Goal: Task Accomplishment & Management: Use online tool/utility

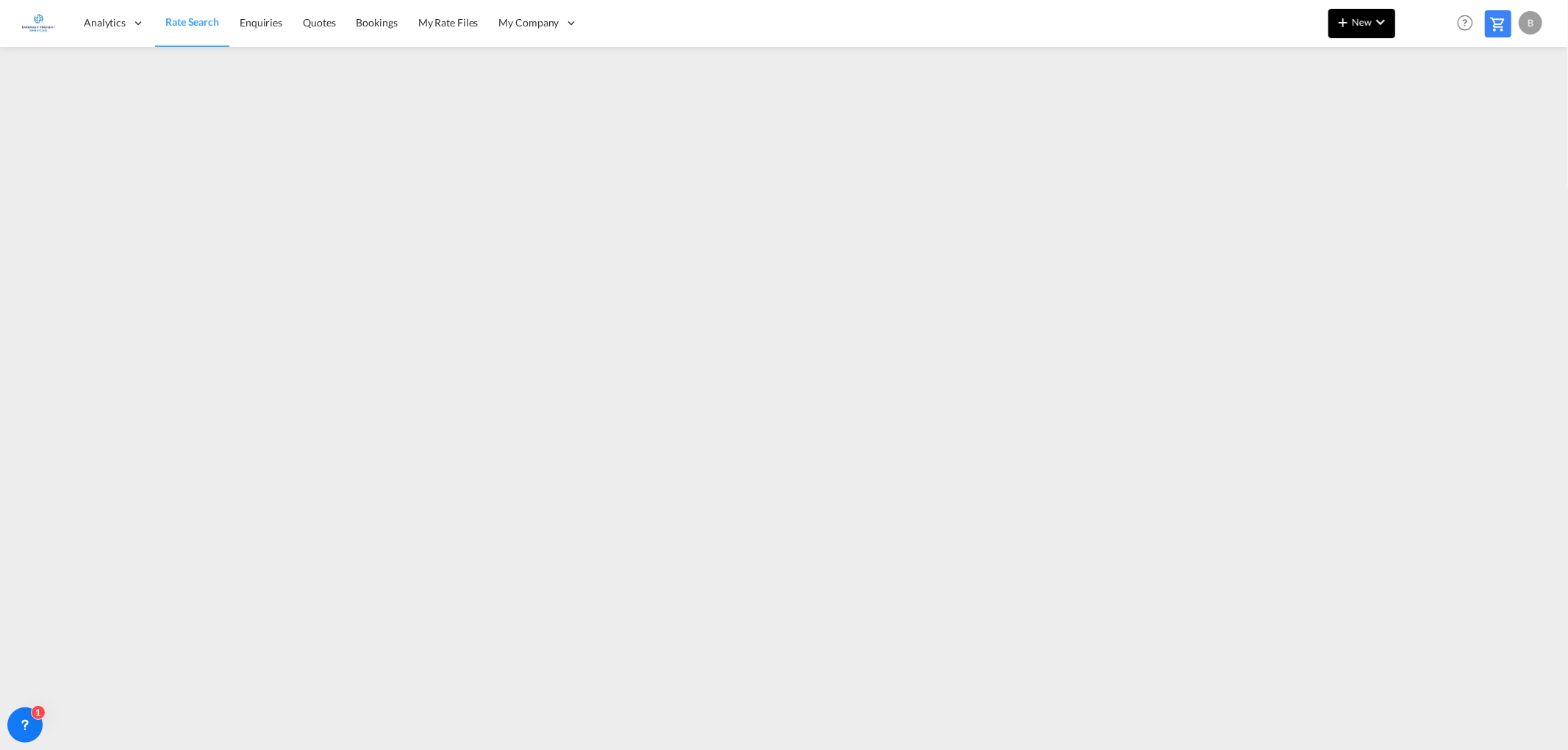
click at [1364, 22] on span "New" at bounding box center [1361, 22] width 55 height 12
click at [1431, 110] on span "Ratesheet" at bounding box center [1423, 110] width 16 height 30
click at [184, 26] on span "Rate Search" at bounding box center [192, 22] width 53 height 13
click at [1372, 16] on md-icon "icon-chevron-down" at bounding box center [1380, 22] width 18 height 18
click at [1461, 116] on div "Ratesheet" at bounding box center [1442, 110] width 54 height 37
